Goal: Complete application form

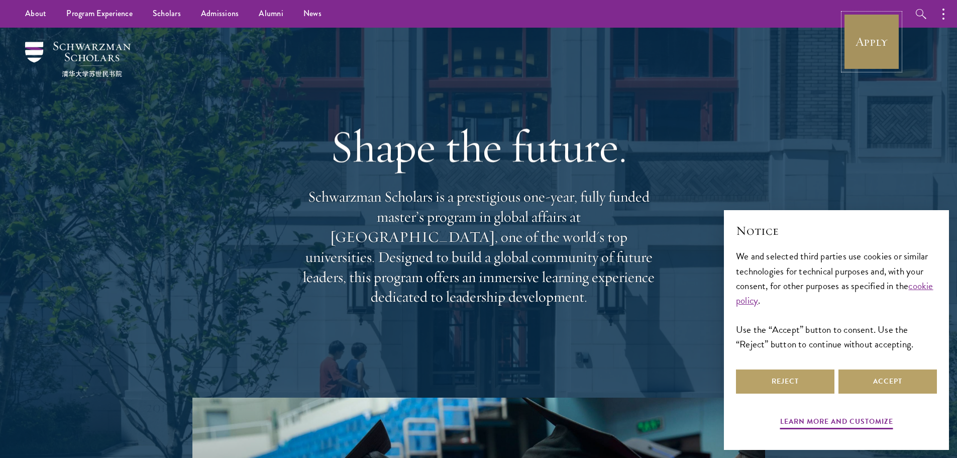
click at [843, 53] on link "Apply" at bounding box center [871, 42] width 56 height 56
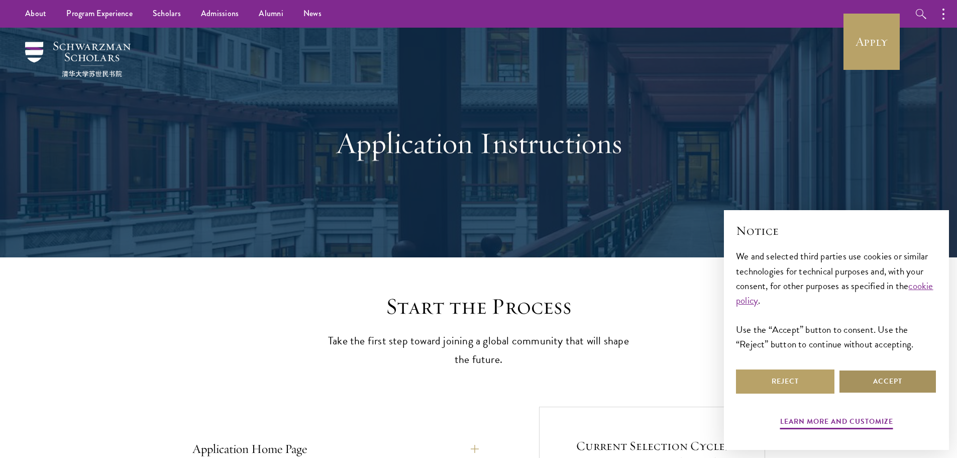
click at [899, 372] on button "Accept" at bounding box center [887, 381] width 98 height 24
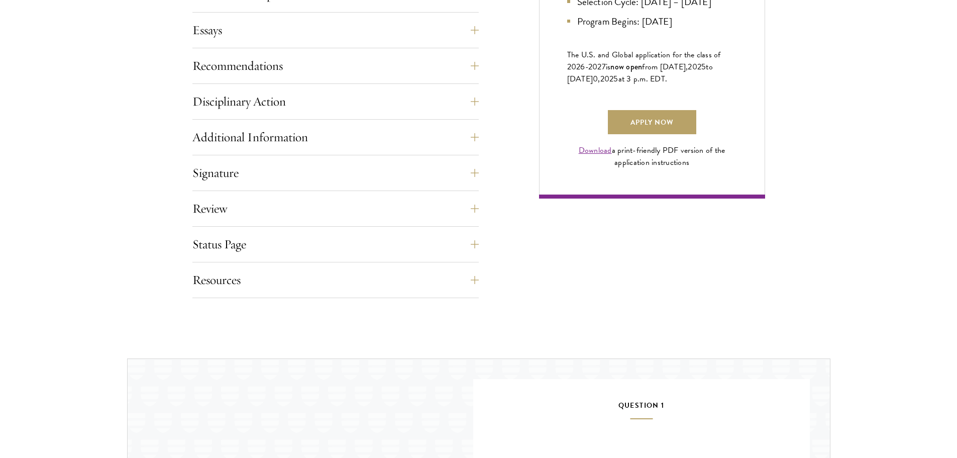
scroll to position [1005, 0]
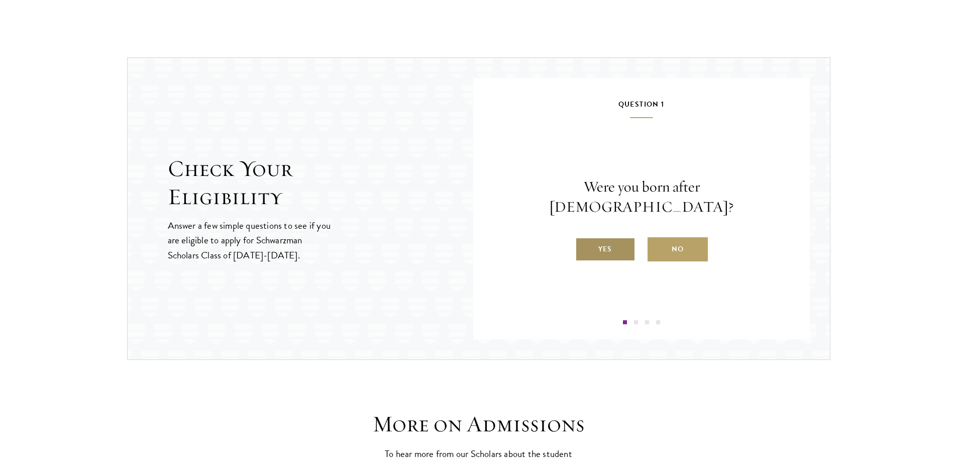
click at [588, 237] on label "Yes" at bounding box center [605, 249] width 60 height 24
click at [584, 238] on input "Yes" at bounding box center [579, 242] width 9 height 9
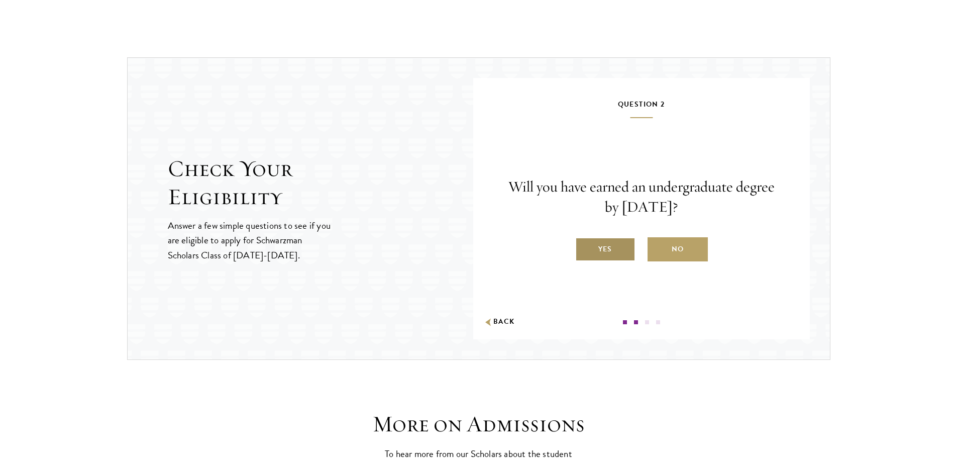
click at [611, 249] on label "Yes" at bounding box center [605, 249] width 60 height 24
click at [584, 247] on input "Yes" at bounding box center [579, 242] width 9 height 9
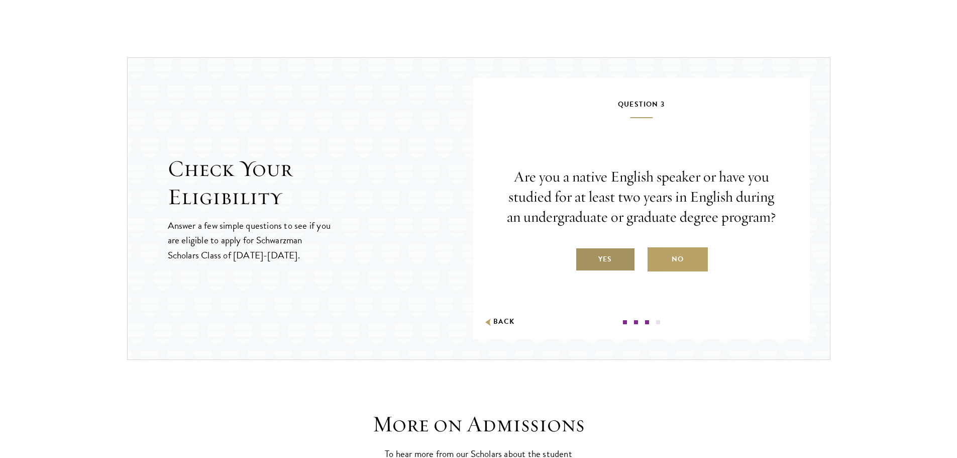
click at [601, 264] on label "Yes" at bounding box center [605, 259] width 60 height 24
click at [584, 257] on input "Yes" at bounding box center [579, 252] width 9 height 9
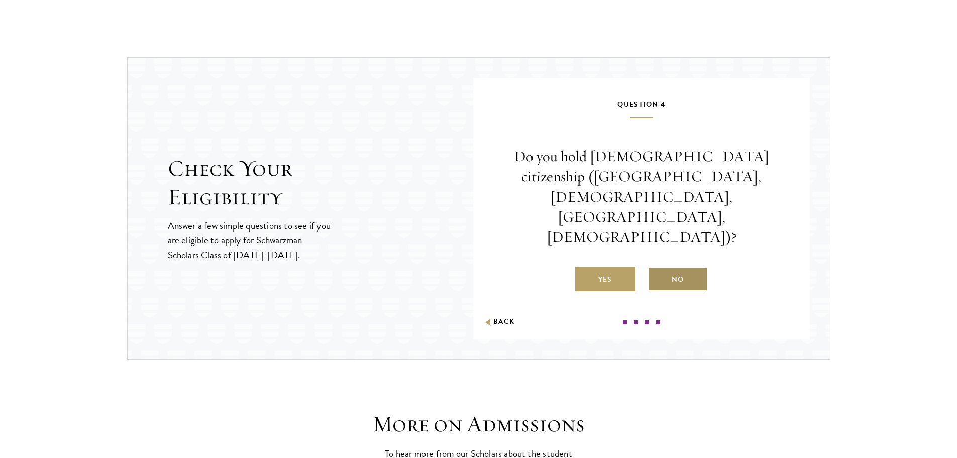
click at [681, 267] on label "No" at bounding box center [677, 279] width 60 height 24
click at [657, 268] on input "No" at bounding box center [651, 272] width 9 height 9
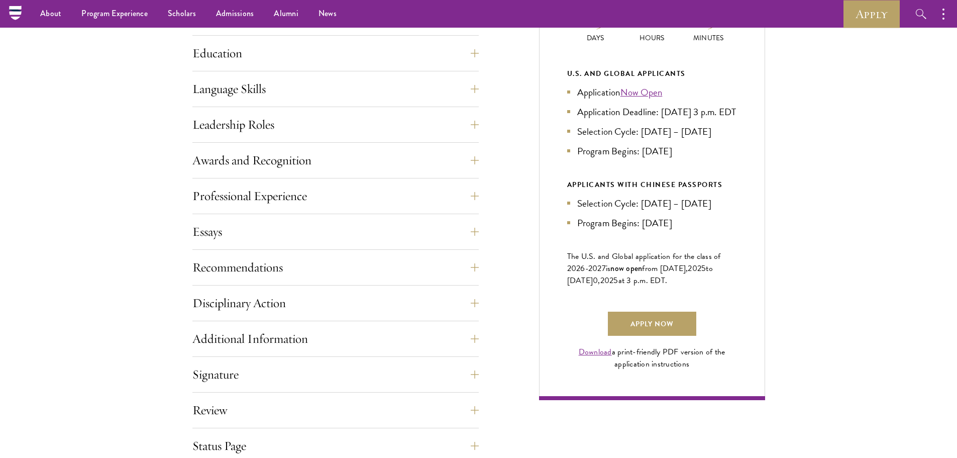
scroll to position [301, 0]
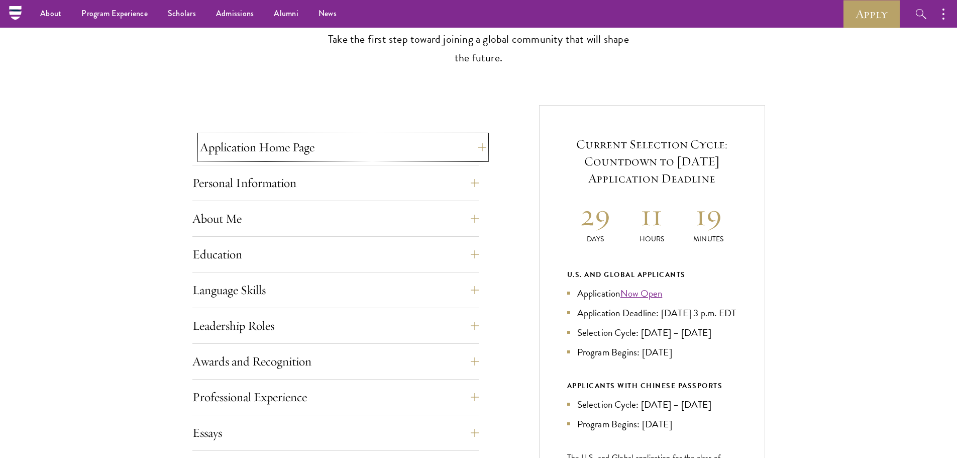
click at [309, 144] on button "Application Home Page" at bounding box center [343, 147] width 286 height 24
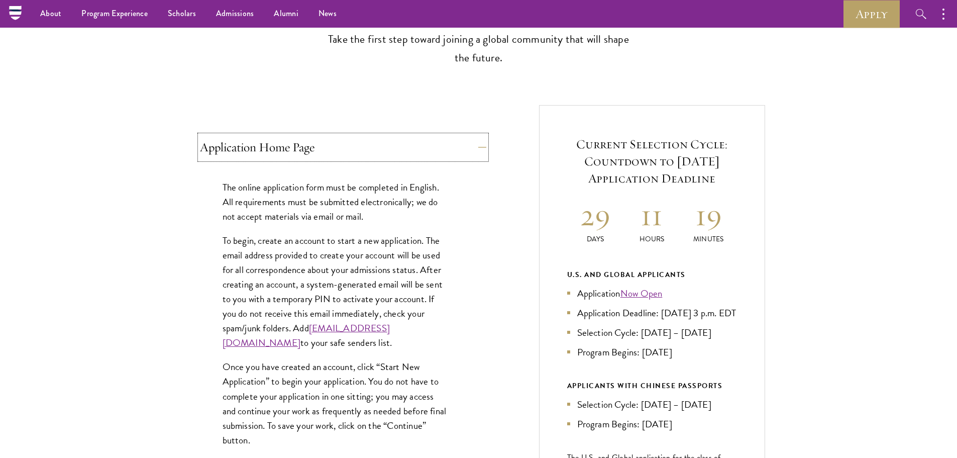
click at [309, 144] on button "Application Home Page" at bounding box center [343, 147] width 286 height 24
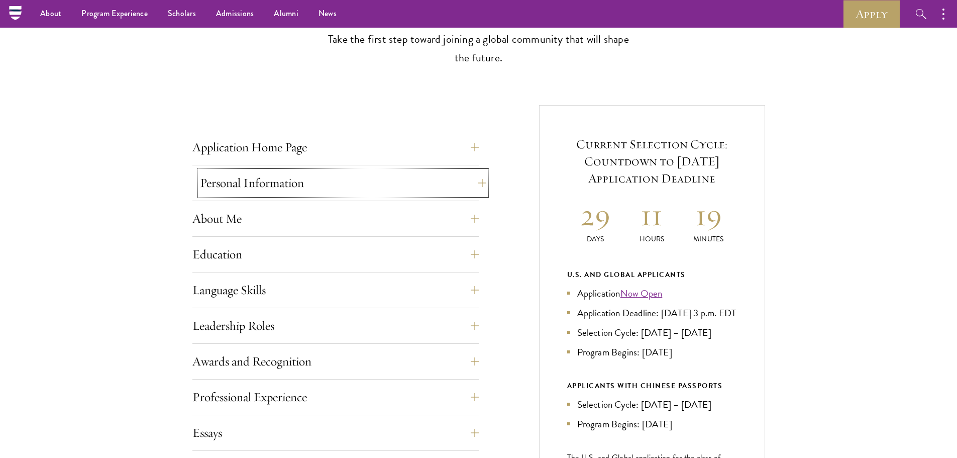
click at [301, 180] on button "Personal Information" at bounding box center [343, 183] width 286 height 24
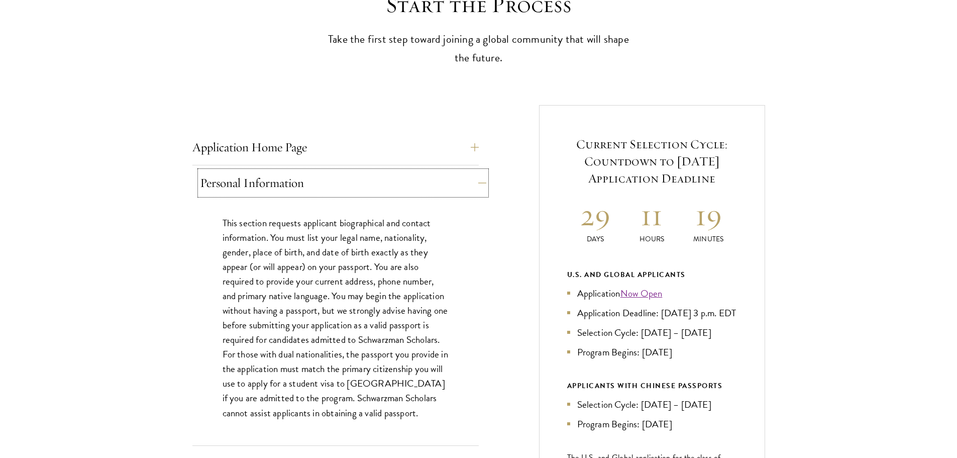
scroll to position [352, 0]
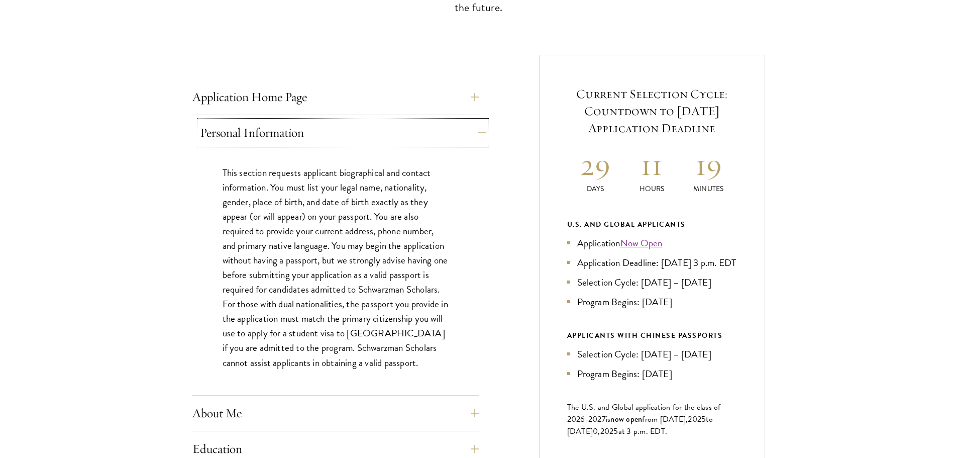
click at [281, 134] on button "Personal Information" at bounding box center [343, 133] width 286 height 24
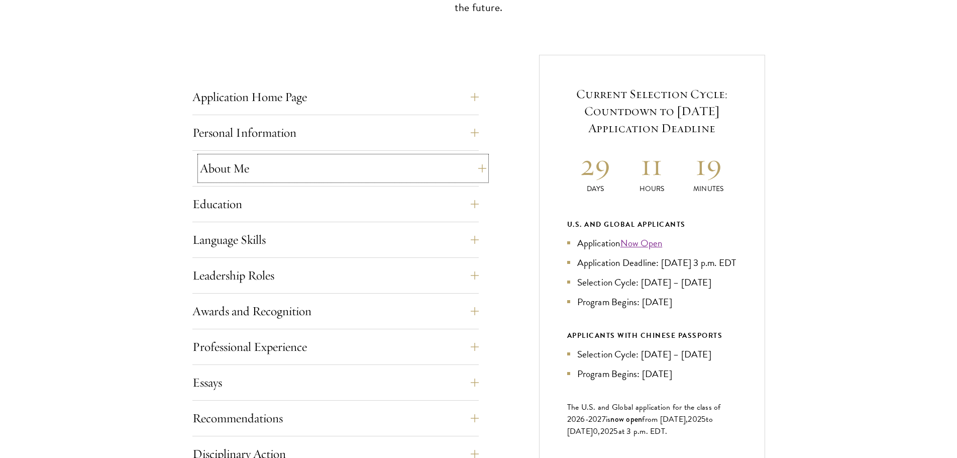
click at [301, 172] on button "About Me" at bounding box center [343, 168] width 286 height 24
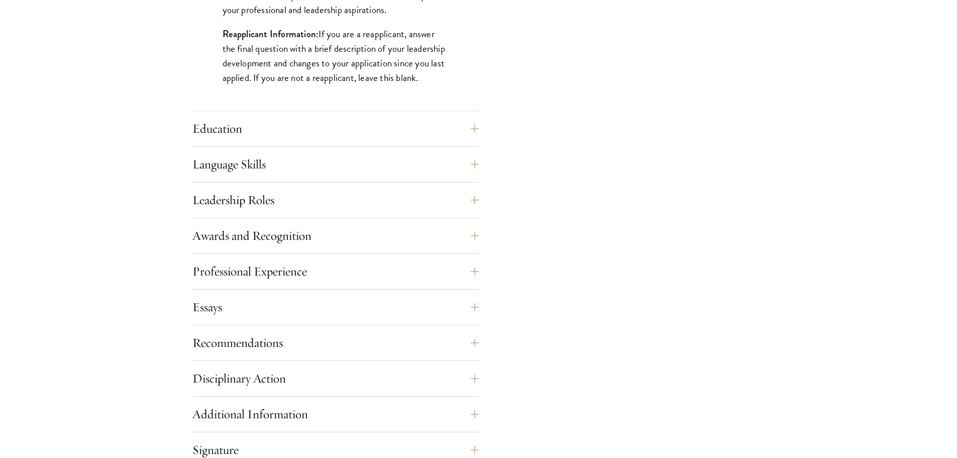
scroll to position [804, 0]
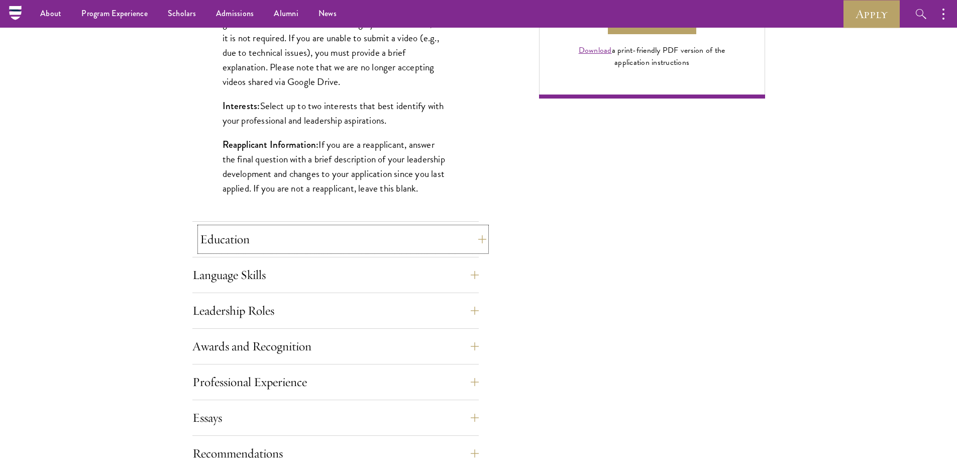
click at [301, 234] on button "Education" at bounding box center [343, 239] width 286 height 24
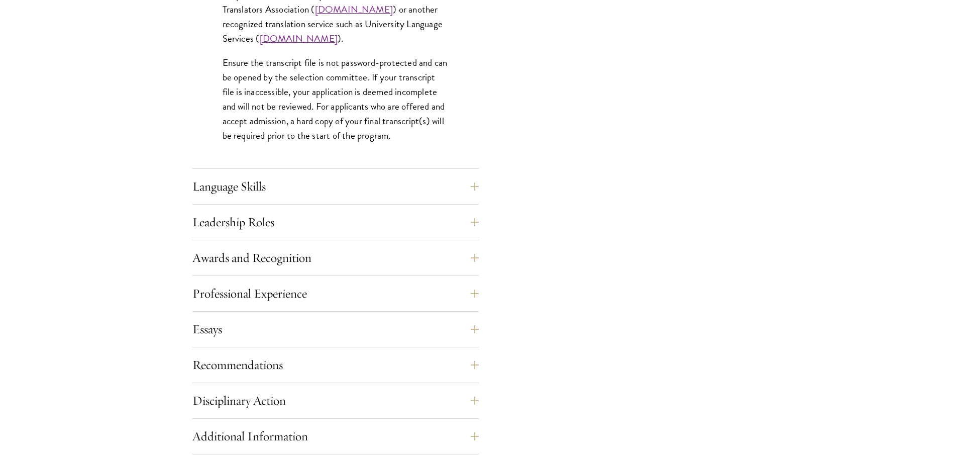
scroll to position [1758, 0]
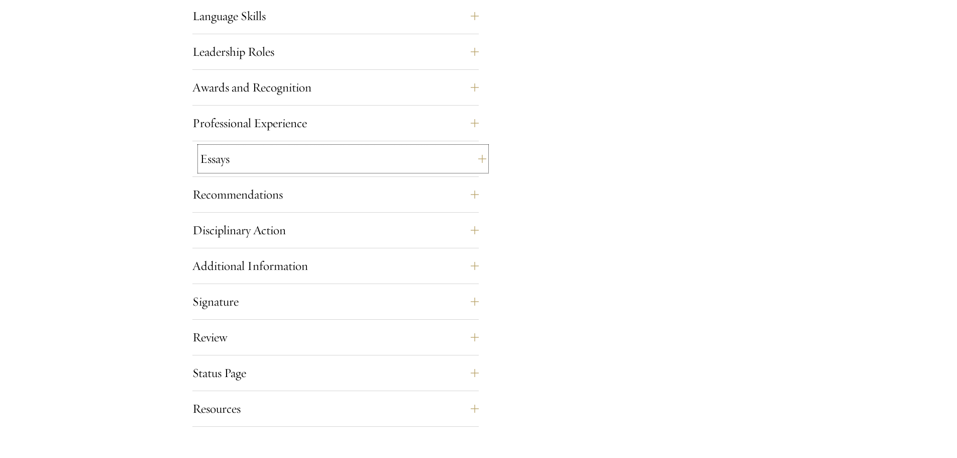
click at [300, 164] on button "Essays" at bounding box center [343, 159] width 286 height 24
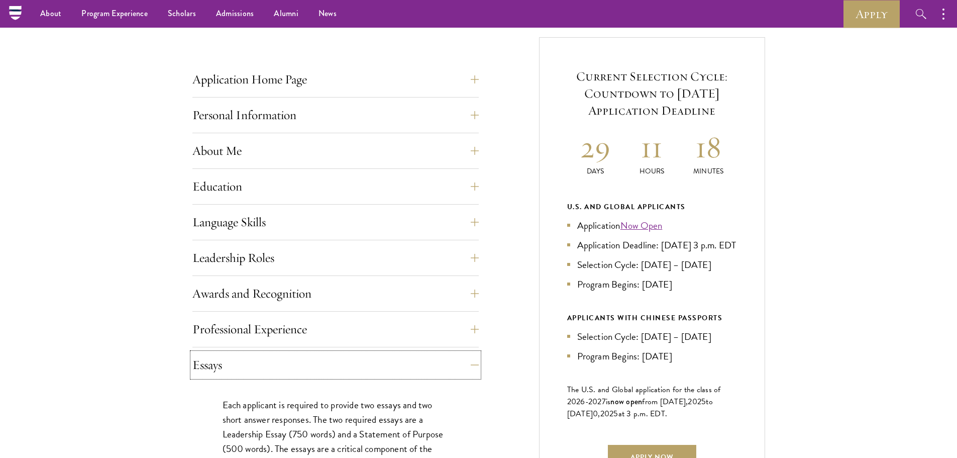
scroll to position [274, 0]
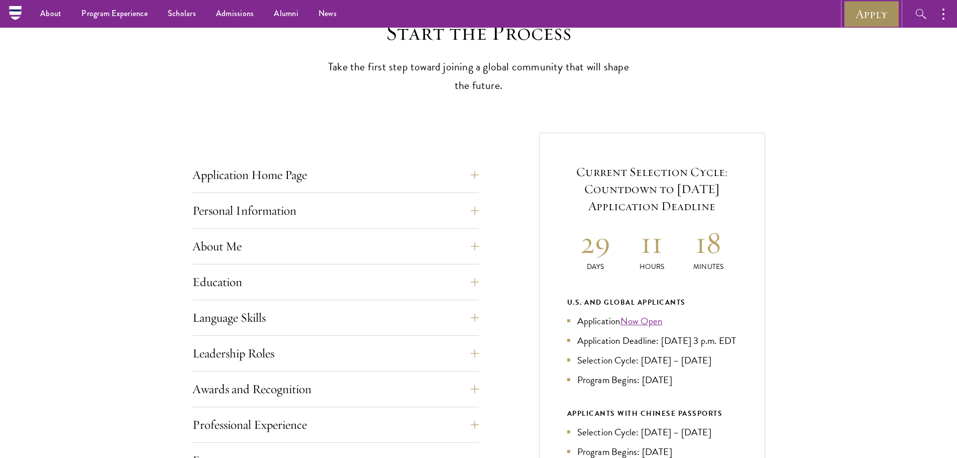
click at [843, 23] on link "Apply" at bounding box center [871, 14] width 56 height 28
